Goal: Task Accomplishment & Management: Complete application form

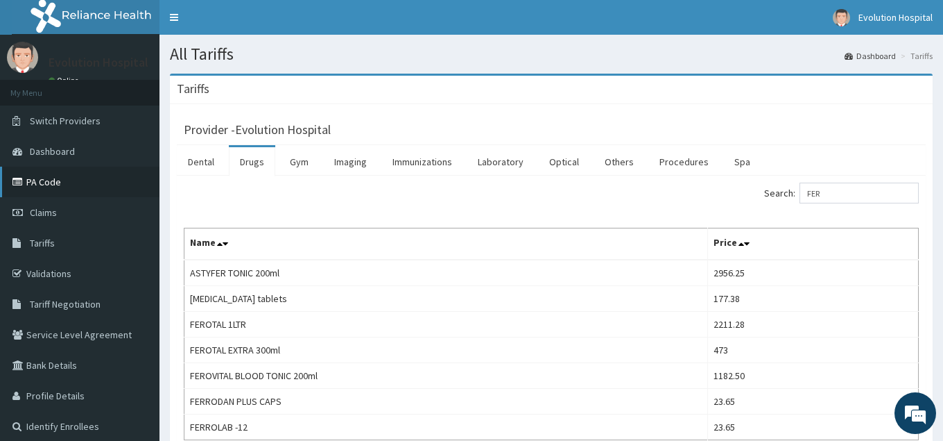
click at [48, 180] on link "PA Code" at bounding box center [80, 181] width 160 height 31
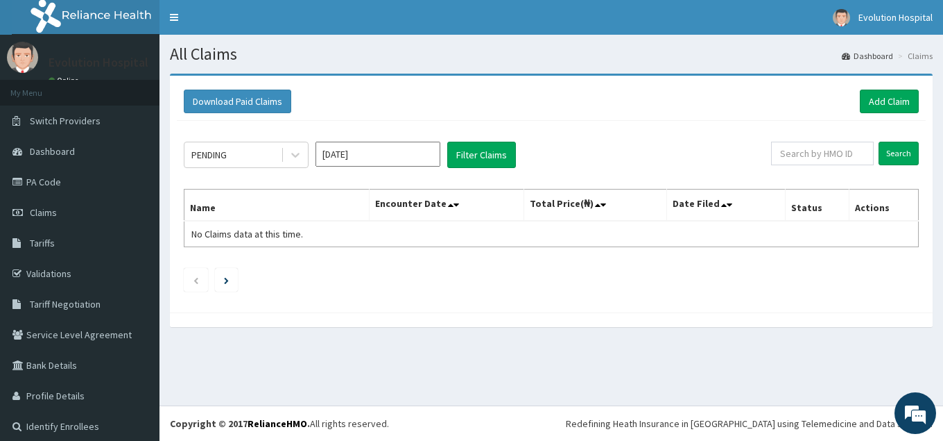
click at [896, 107] on link "Add Claim" at bounding box center [889, 101] width 59 height 24
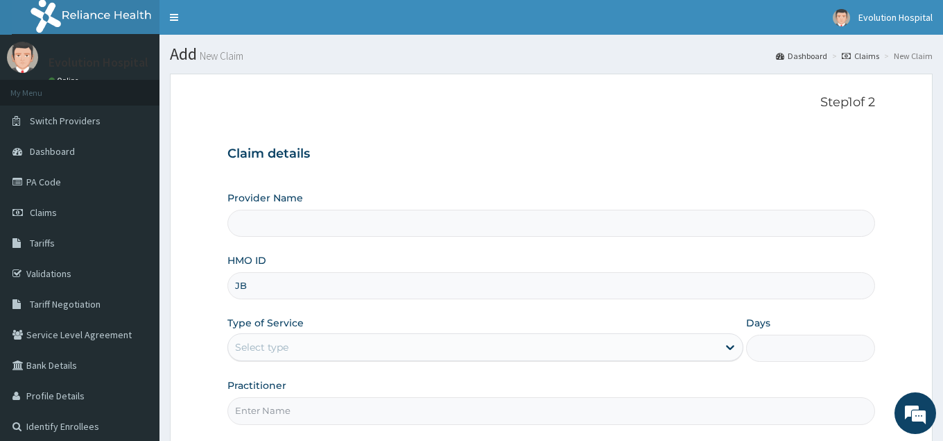
type input "JBN"
type input "Evolution Hospital"
type input "JBN/10150/A"
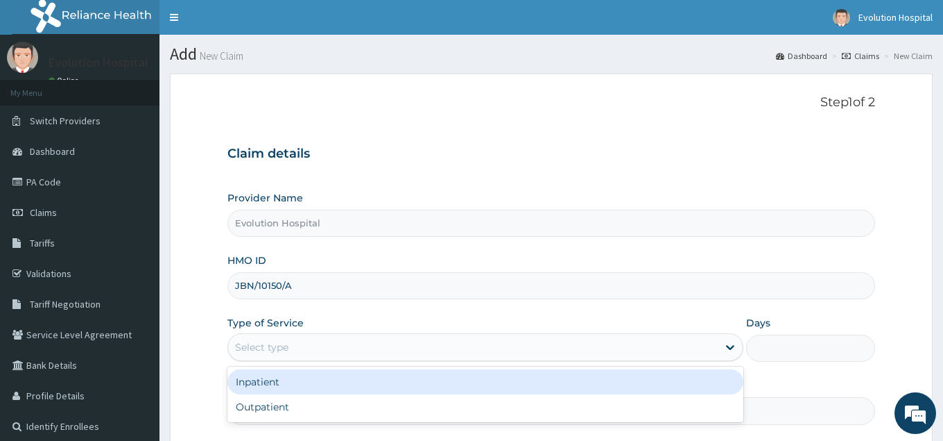
click at [574, 348] on div "Select type" at bounding box center [472, 347] width 489 height 22
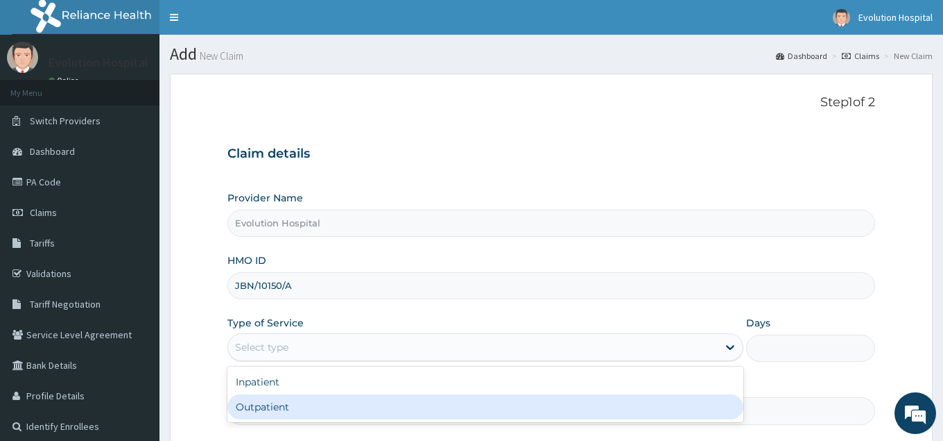
click at [545, 405] on div "Outpatient" at bounding box center [485, 406] width 515 height 25
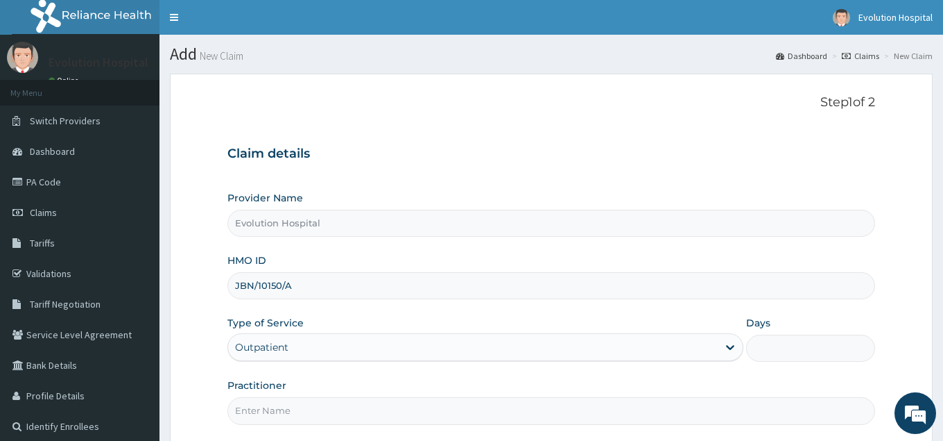
type input "1"
click at [545, 405] on input "Practitioner" at bounding box center [551, 410] width 647 height 27
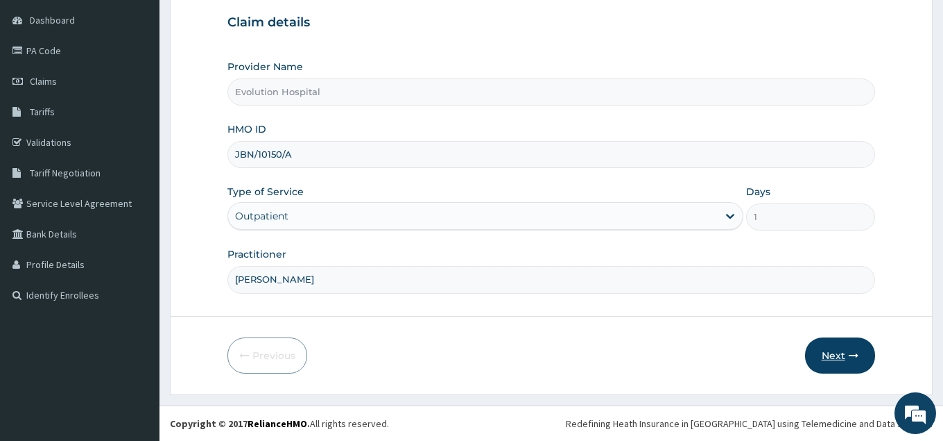
type input "[PERSON_NAME]"
click at [830, 355] on button "Next" at bounding box center [840, 355] width 70 height 36
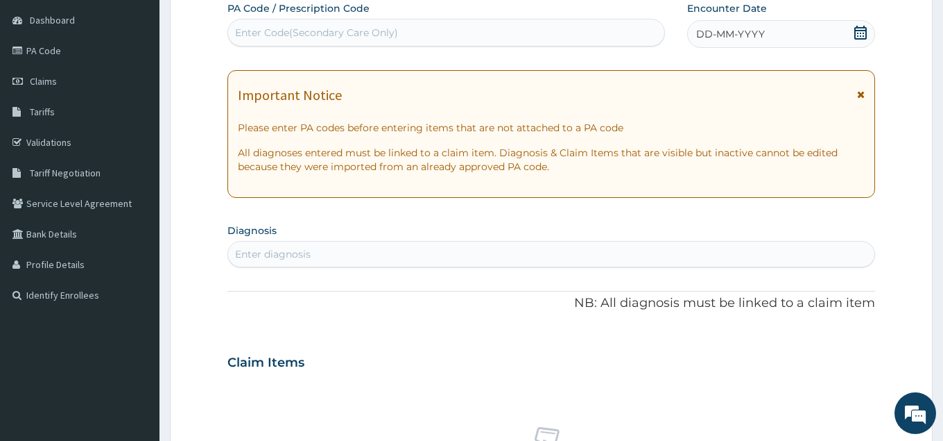
click at [428, 24] on div "Enter Code(Secondary Care Only)" at bounding box center [446, 33] width 436 height 22
type input "PA/7C3D47"
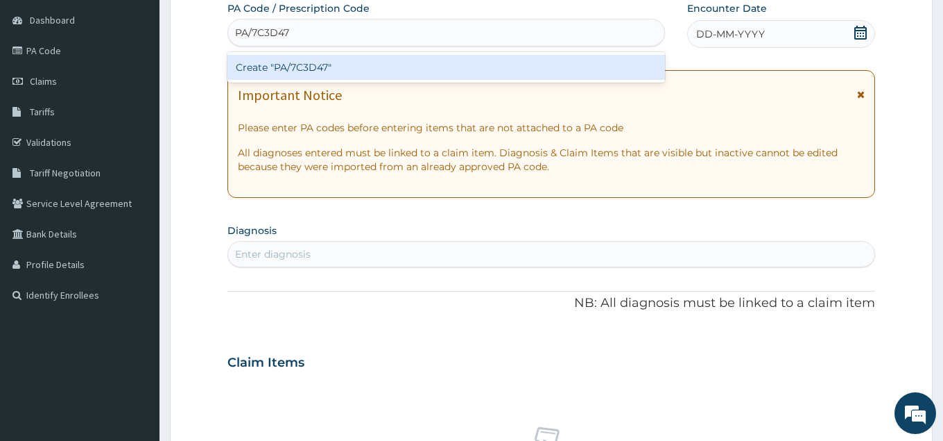
click at [378, 68] on div "Create "PA/7C3D47"" at bounding box center [447, 67] width 438 height 25
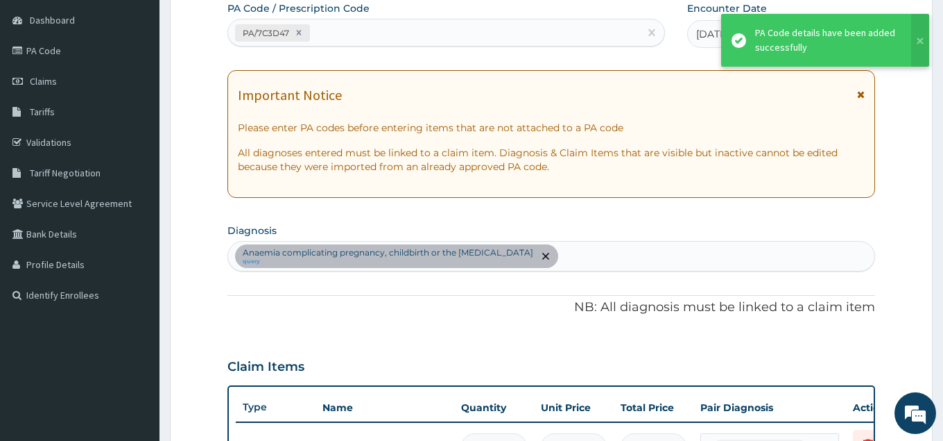
scroll to position [456, 0]
